Goal: Transaction & Acquisition: Purchase product/service

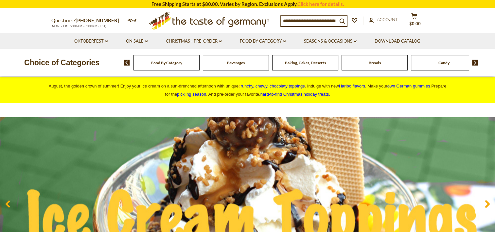
click at [296, 22] on input at bounding box center [309, 20] width 56 height 9
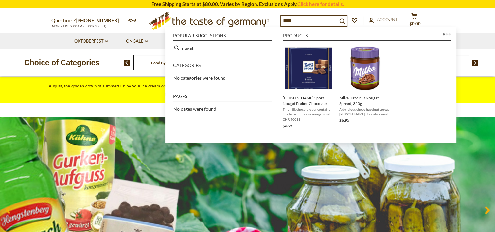
type input "*****"
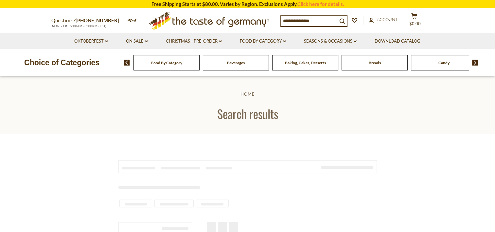
type input "*****"
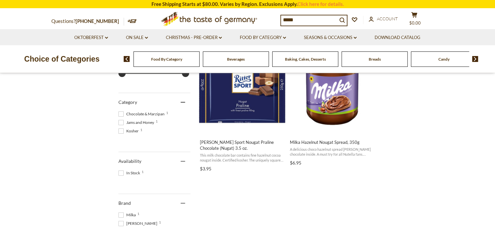
scroll to position [33, 0]
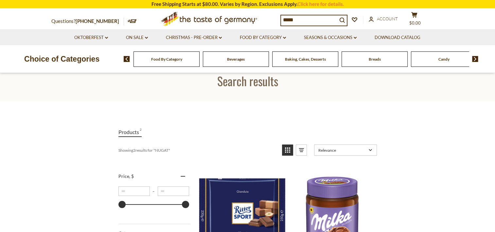
click at [127, 60] on img at bounding box center [127, 59] width 6 height 6
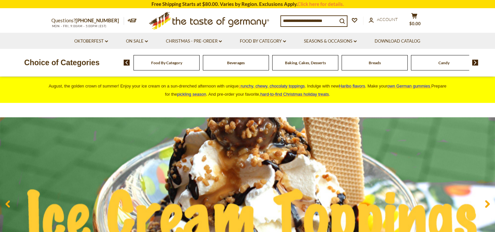
click at [160, 68] on div "Food By Category" at bounding box center [166, 62] width 66 height 15
click at [158, 64] on span "Food By Category" at bounding box center [166, 62] width 31 height 5
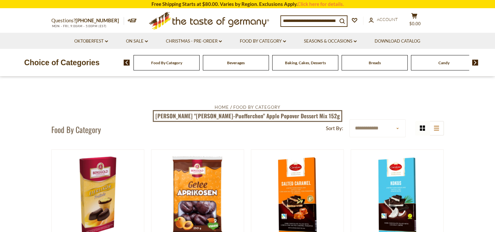
click at [443, 62] on span "Candy" at bounding box center [443, 62] width 11 height 5
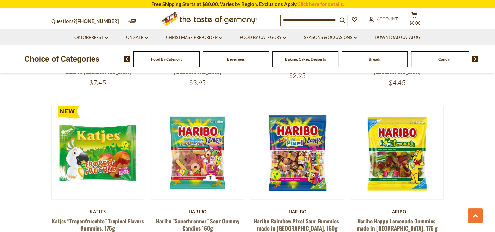
scroll to position [1538, 0]
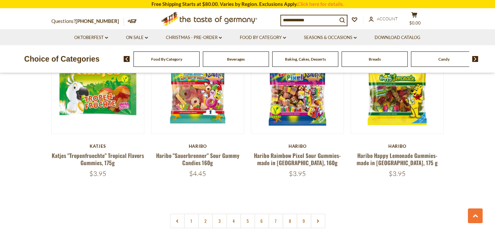
click at [475, 59] on img at bounding box center [475, 59] width 6 height 6
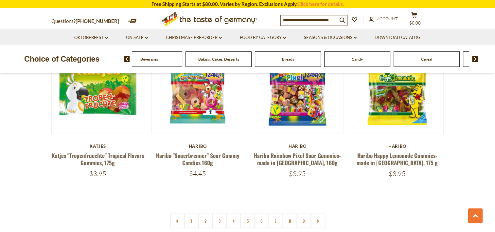
click at [475, 60] on img at bounding box center [475, 59] width 6 height 6
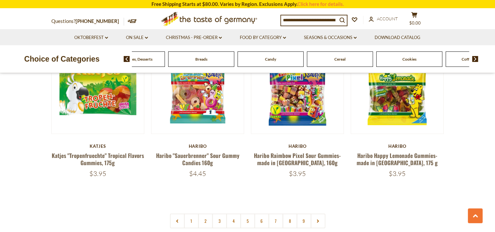
click at [475, 60] on img at bounding box center [475, 59] width 6 height 6
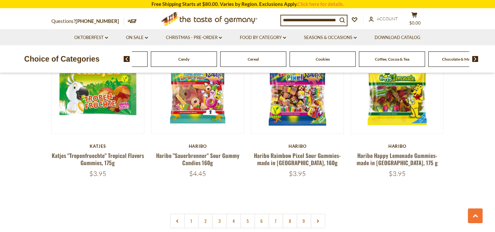
click at [475, 60] on img at bounding box center [475, 59] width 6 height 6
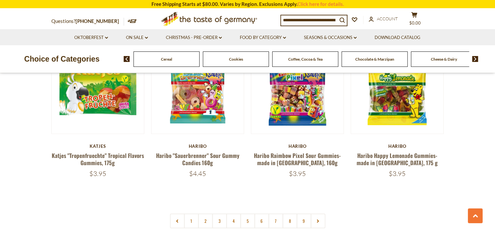
click at [364, 60] on span "Chocolate & Marzipan" at bounding box center [374, 59] width 39 height 5
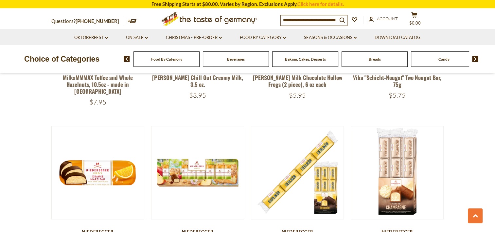
scroll to position [1047, 0]
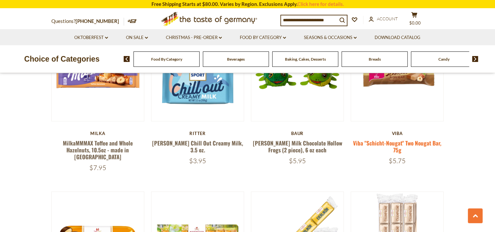
click at [386, 142] on link "Viba "Schicht-Nougat" Two Nougat Bar, 75g" at bounding box center [397, 146] width 88 height 15
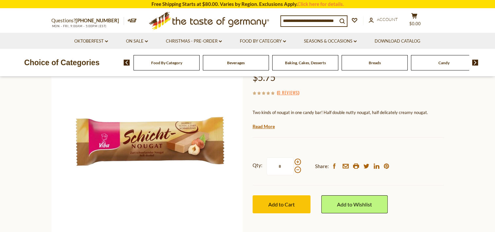
scroll to position [98, 0]
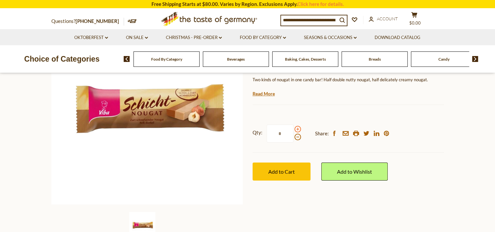
click at [296, 128] on span at bounding box center [297, 129] width 7 height 7
click at [293, 128] on input "*" at bounding box center [280, 133] width 27 height 18
click at [296, 128] on span at bounding box center [297, 129] width 7 height 7
click at [293, 128] on input "*" at bounding box center [280, 133] width 27 height 18
click at [296, 137] on span at bounding box center [297, 136] width 7 height 7
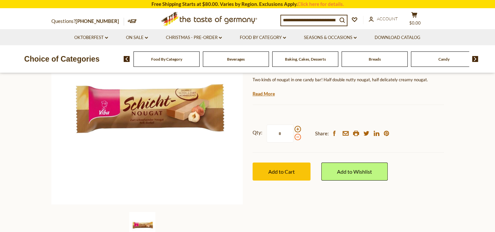
click at [293, 137] on input "*" at bounding box center [280, 133] width 27 height 18
click at [297, 128] on span at bounding box center [297, 129] width 7 height 7
click at [293, 128] on input "*" at bounding box center [280, 133] width 27 height 18
click at [297, 138] on span at bounding box center [297, 136] width 7 height 7
click at [293, 138] on input "*" at bounding box center [280, 133] width 27 height 18
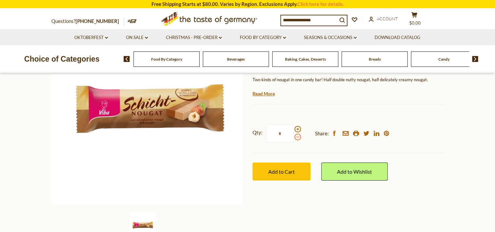
type input "*"
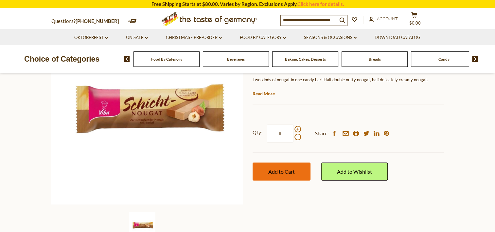
click at [294, 168] on span "Add to Cart" at bounding box center [281, 171] width 26 height 6
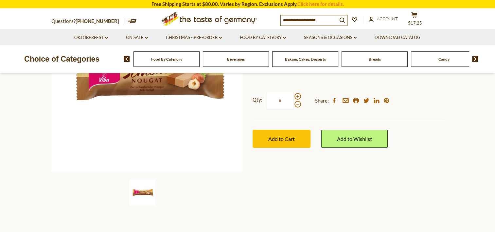
scroll to position [0, 0]
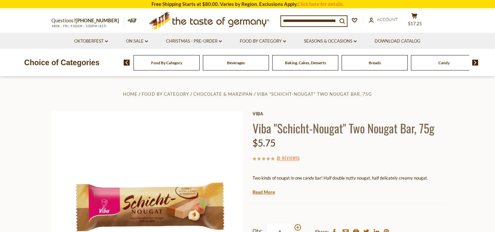
click at [475, 63] on img at bounding box center [475, 63] width 6 height 6
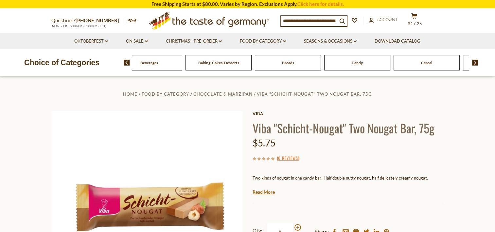
click at [475, 63] on img at bounding box center [475, 63] width 6 height 6
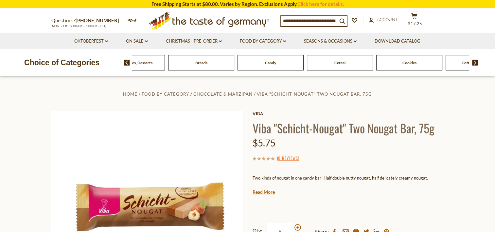
click at [475, 63] on img at bounding box center [475, 63] width 6 height 6
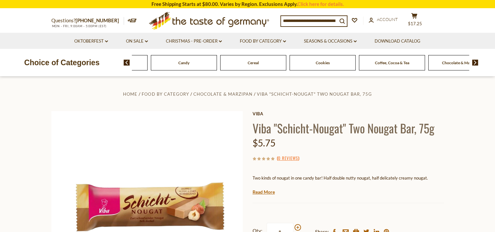
click at [474, 63] on img at bounding box center [475, 63] width 6 height 6
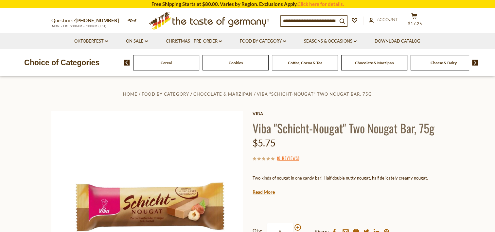
click at [378, 62] on span "Chocolate & Marzipan" at bounding box center [374, 62] width 39 height 5
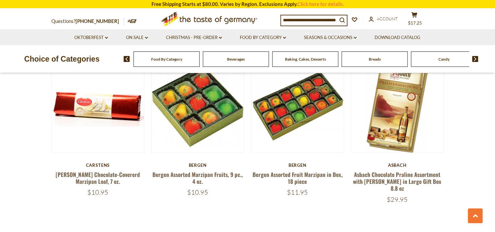
scroll to position [1570, 0]
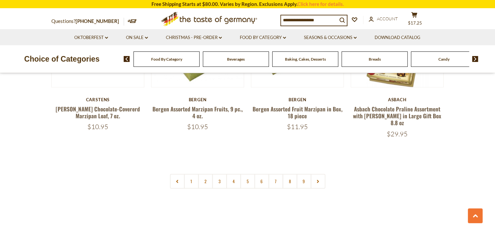
click at [206, 174] on link "2" at bounding box center [205, 181] width 15 height 15
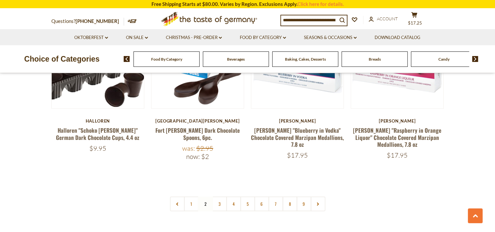
scroll to position [1584, 0]
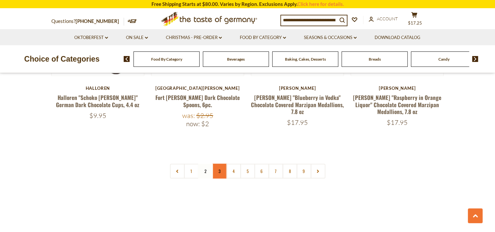
click at [220, 164] on link "3" at bounding box center [219, 171] width 15 height 15
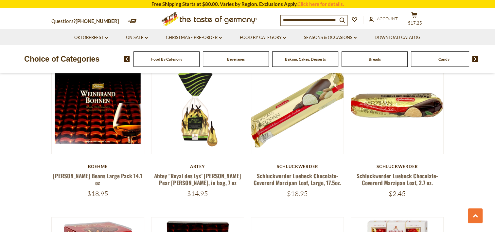
scroll to position [1159, 0]
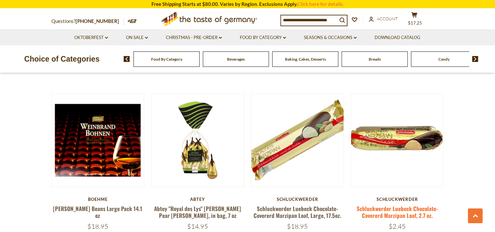
click at [387, 204] on link "Schluckwerder Luebeck Chocolate-Covererd Marzipan Loaf, 2.7 oz." at bounding box center [397, 211] width 81 height 15
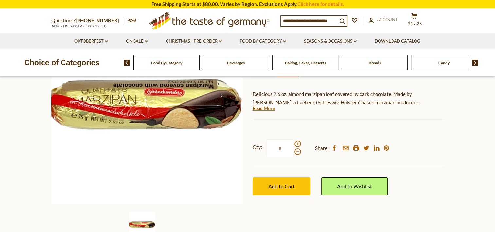
scroll to position [131, 0]
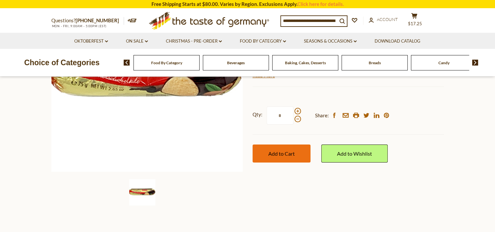
click at [284, 147] on button "Add to Cart" at bounding box center [282, 153] width 58 height 18
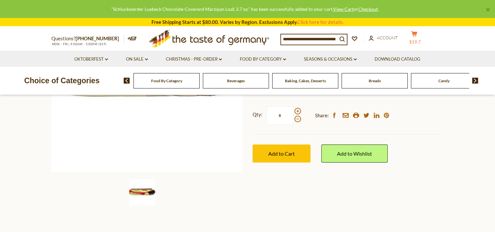
click at [417, 40] on span "$19.7" at bounding box center [414, 41] width 11 height 5
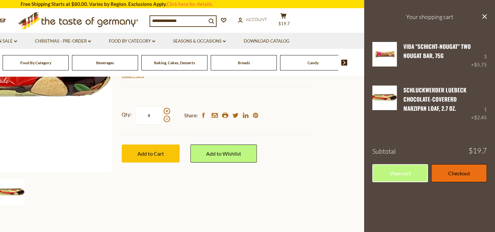
click at [453, 173] on link "Checkout" at bounding box center [459, 173] width 56 height 18
